Goal: Navigation & Orientation: Find specific page/section

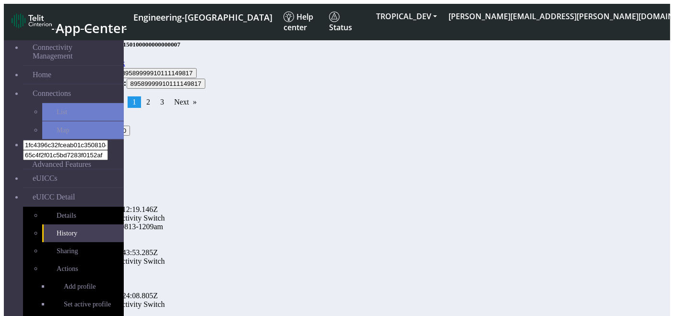
scroll to position [52, 0]
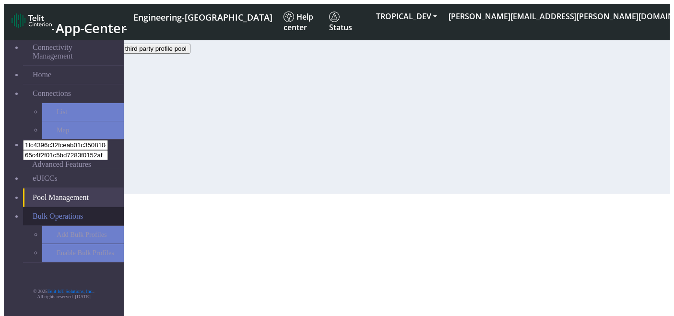
click at [44, 212] on span "Bulk Operations" at bounding box center [58, 216] width 50 height 9
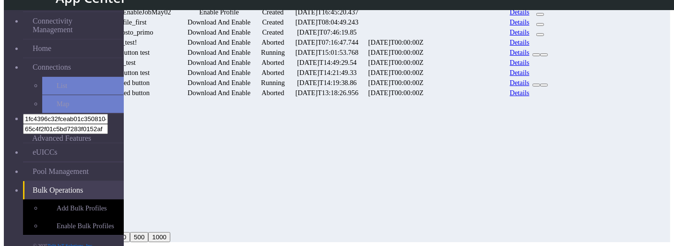
scroll to position [530, 0]
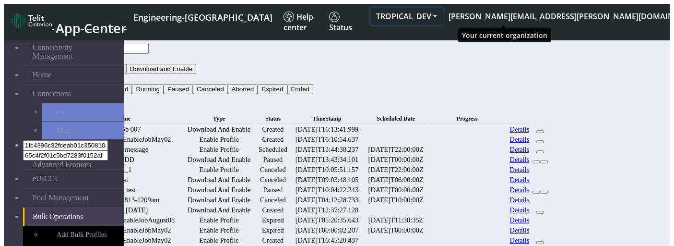
click at [443, 9] on button "TROPICAL_DEV" at bounding box center [406, 16] width 72 height 17
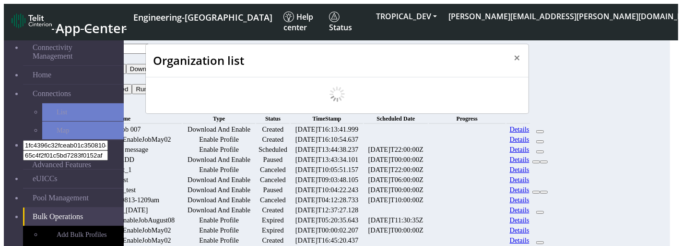
scroll to position [3, 0]
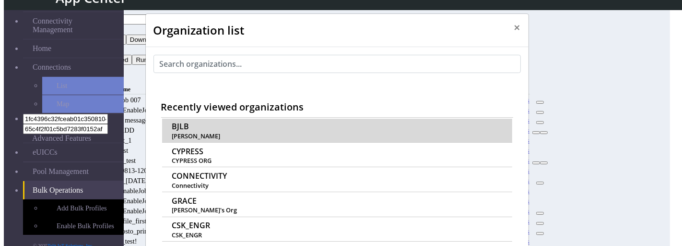
click at [172, 122] on span "BJLB" at bounding box center [180, 126] width 17 height 9
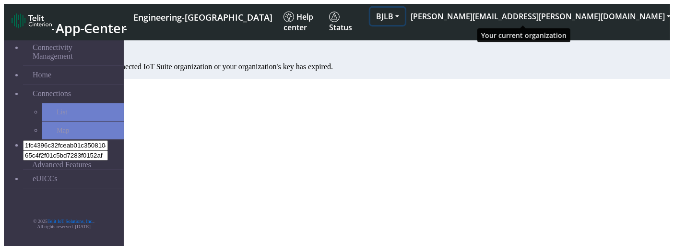
click at [405, 11] on button "BJLB" at bounding box center [387, 16] width 35 height 17
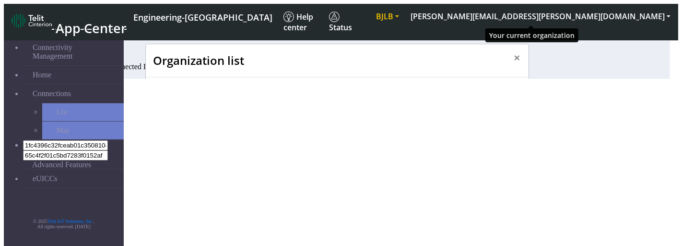
scroll to position [3, 0]
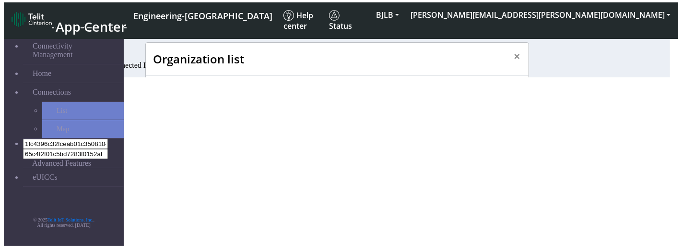
click at [178, 186] on span "CYPRESS ORG" at bounding box center [337, 189] width 330 height 7
click at [178, 176] on span "CYPRESS" at bounding box center [188, 180] width 32 height 9
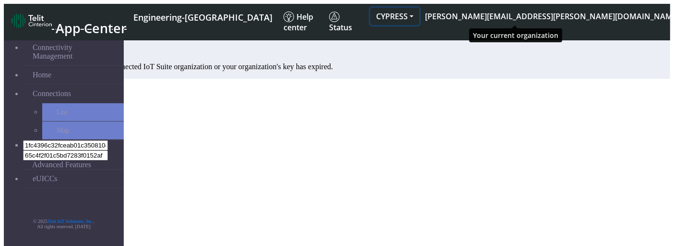
click at [419, 14] on button "CYPRESS" at bounding box center [394, 16] width 49 height 17
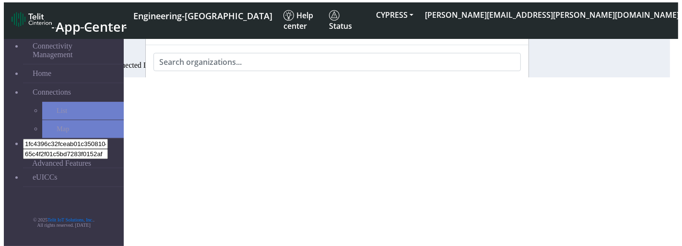
scroll to position [33, 0]
click at [176, 192] on span "GRACE" at bounding box center [184, 196] width 25 height 9
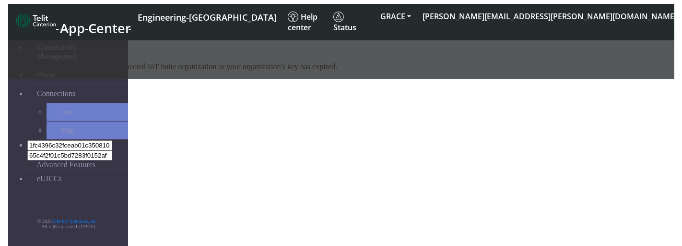
scroll to position [3, 0]
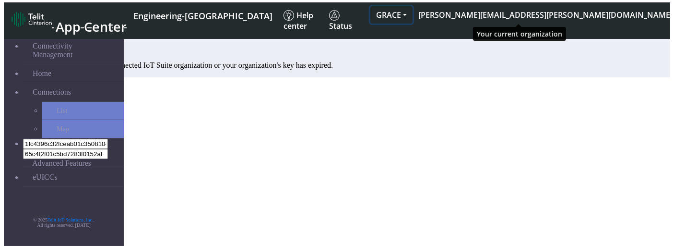
click at [412, 6] on button "GRACE" at bounding box center [391, 14] width 42 height 17
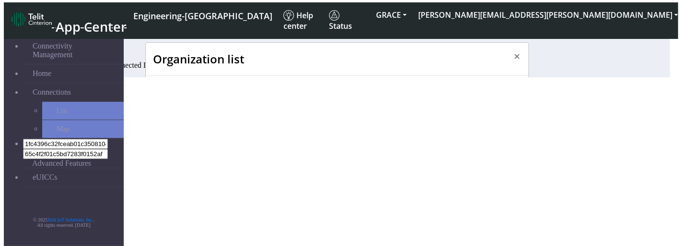
click at [203, 200] on span "TROPICAL_DEV" at bounding box center [199, 204] width 55 height 9
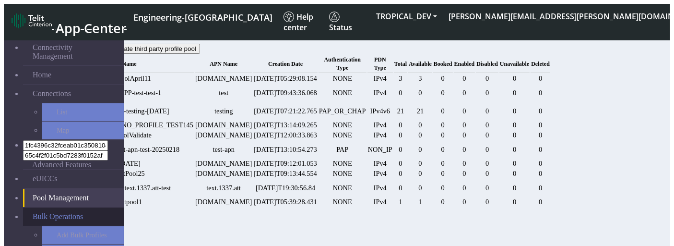
click at [53, 212] on span "Bulk Operations" at bounding box center [58, 216] width 50 height 9
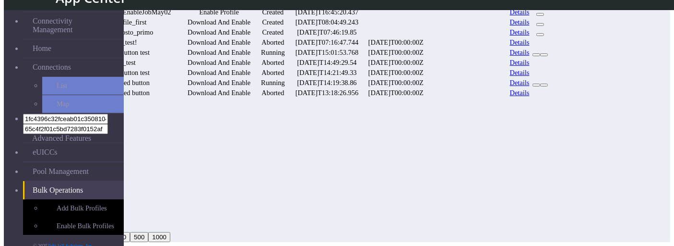
scroll to position [530, 0]
